Goal: Information Seeking & Learning: Understand process/instructions

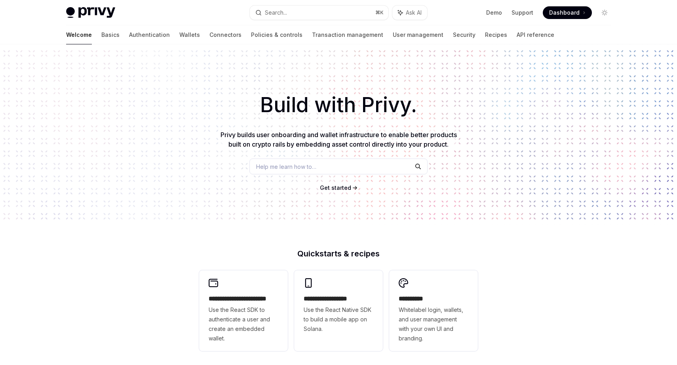
click at [339, 186] on span "Get started" at bounding box center [335, 187] width 31 height 7
